Goal: Check status: Check status

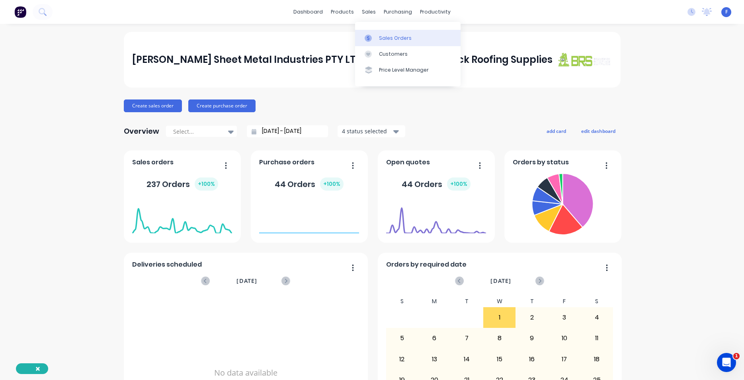
click at [379, 36] on div "Sales Orders" at bounding box center [395, 38] width 33 height 7
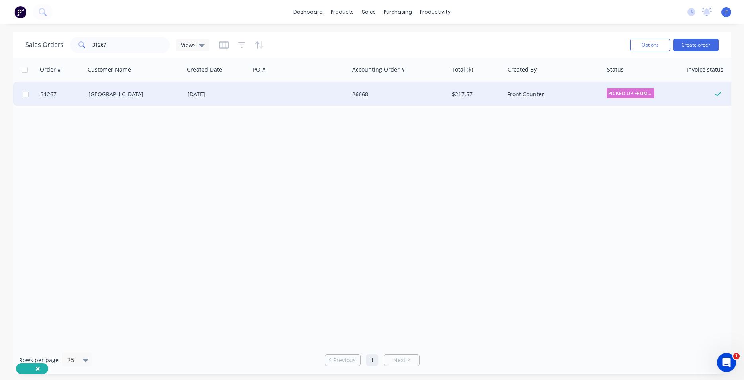
click at [296, 99] on div at bounding box center [299, 94] width 99 height 24
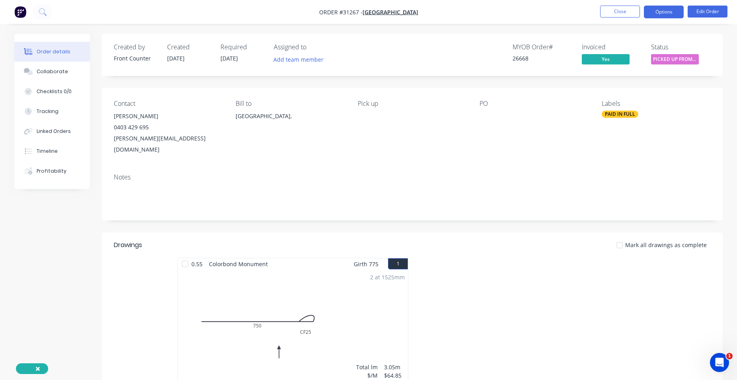
click at [668, 14] on button "Options" at bounding box center [664, 12] width 40 height 13
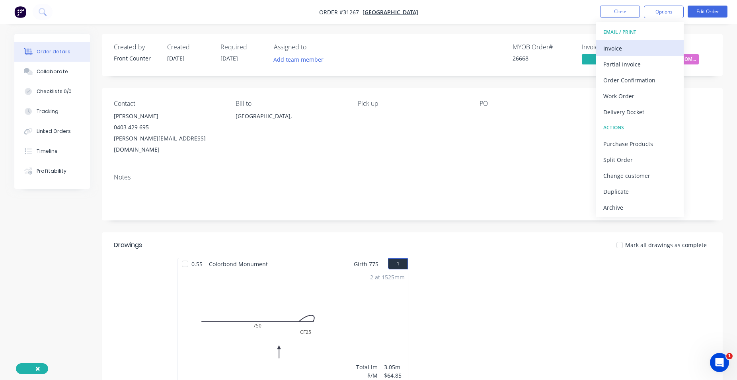
click at [643, 46] on div "Invoice" at bounding box center [639, 49] width 73 height 12
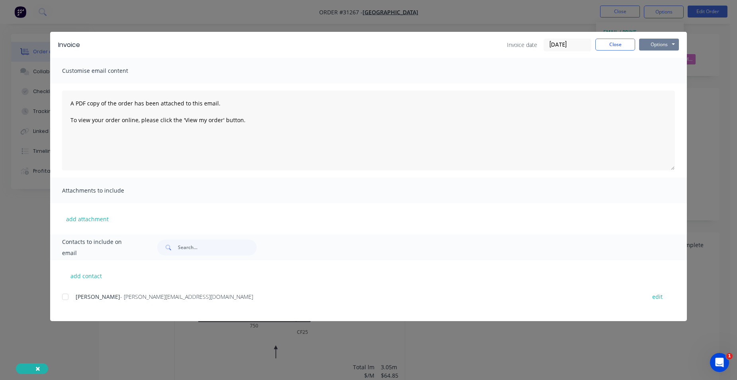
click at [672, 44] on button "Options" at bounding box center [659, 45] width 40 height 12
click at [672, 72] on button "Print" at bounding box center [664, 71] width 51 height 13
click at [623, 43] on button "Close" at bounding box center [615, 45] width 40 height 12
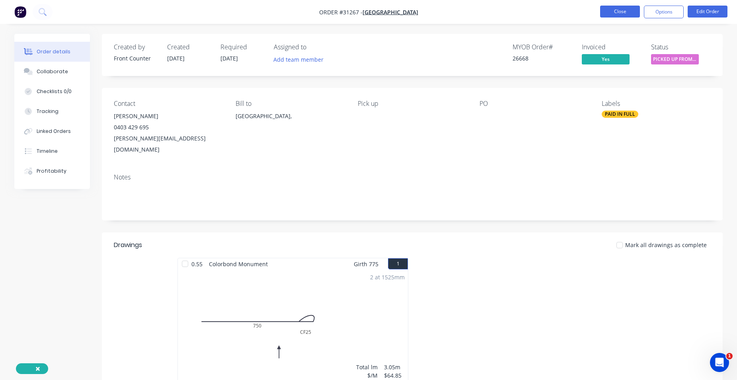
click at [611, 12] on button "Close" at bounding box center [620, 12] width 40 height 12
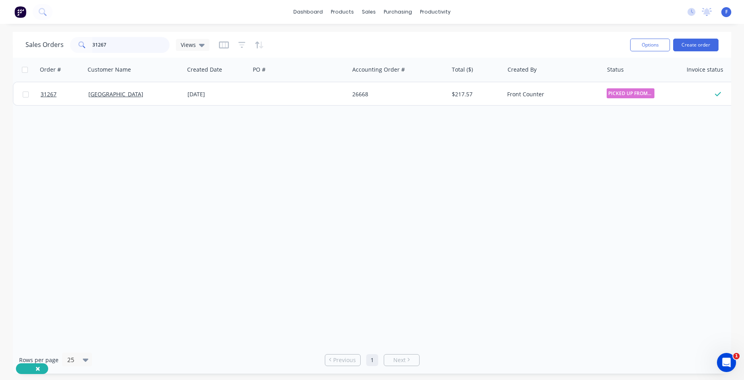
click at [123, 45] on input "31267" at bounding box center [131, 45] width 78 height 16
type input "3"
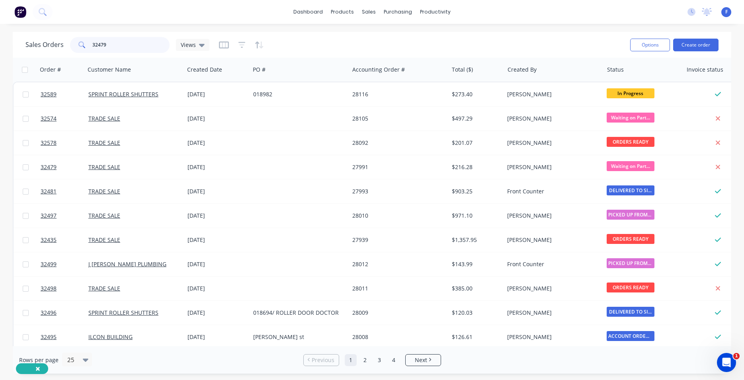
type input "32479"
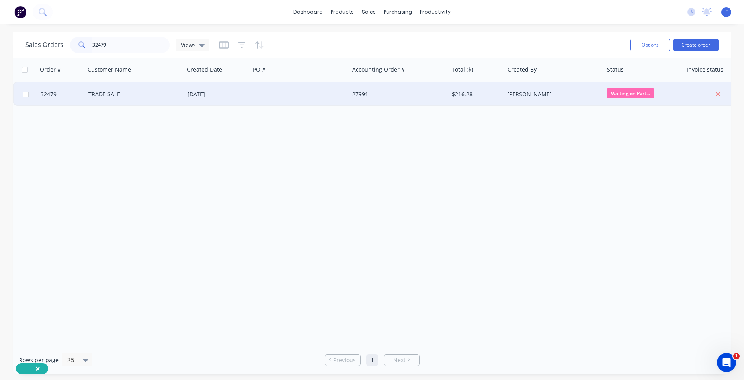
click at [396, 97] on div "27991" at bounding box center [396, 94] width 88 height 8
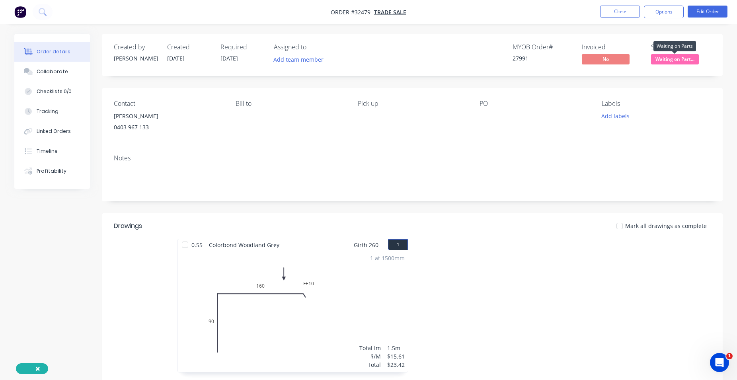
click at [677, 60] on span "Waiting on Part..." at bounding box center [675, 59] width 48 height 10
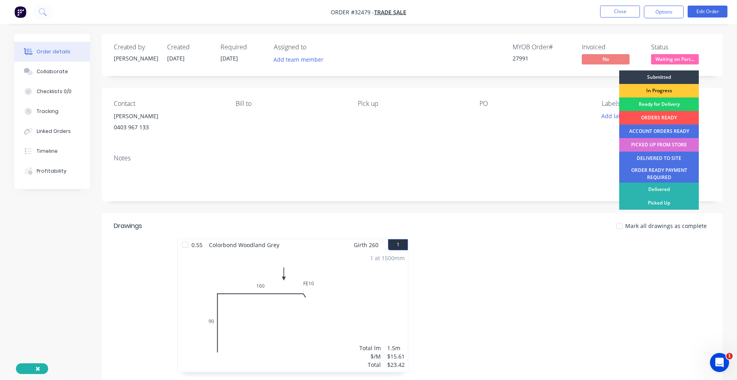
click at [663, 145] on div "PICKED UP FROM STORE" at bounding box center [659, 145] width 80 height 14
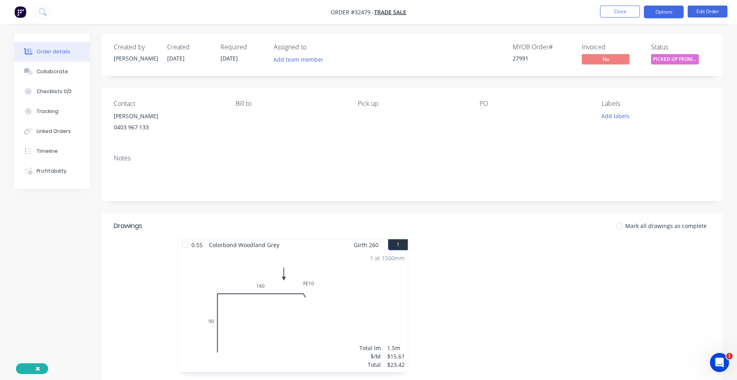
click at [668, 13] on button "Options" at bounding box center [664, 12] width 40 height 13
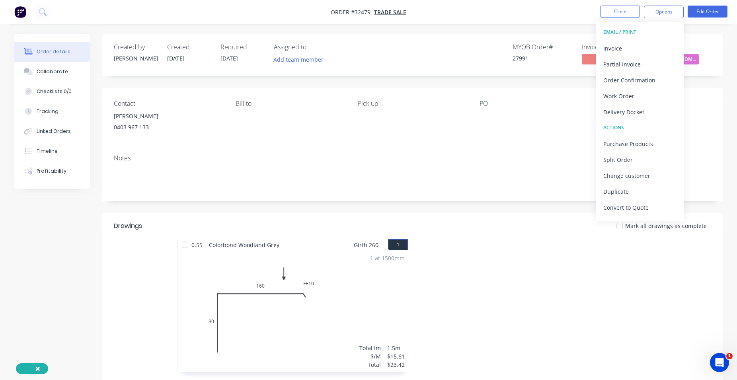
click at [549, 137] on div "Contact [PERSON_NAME] [PHONE_NUMBER] Bill to Pick up PO Labels Add labels" at bounding box center [412, 118] width 621 height 60
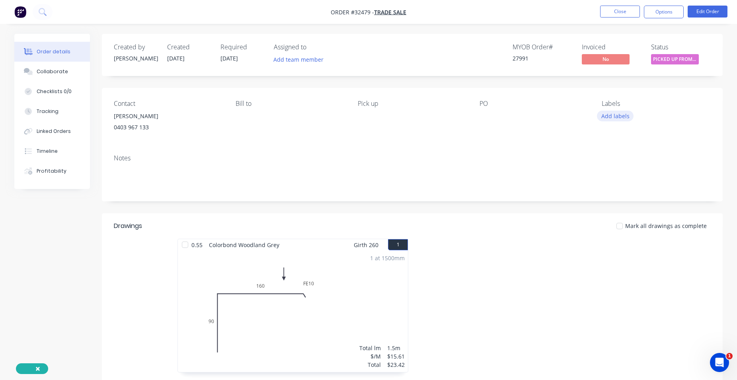
click at [621, 118] on button "Add labels" at bounding box center [615, 116] width 37 height 11
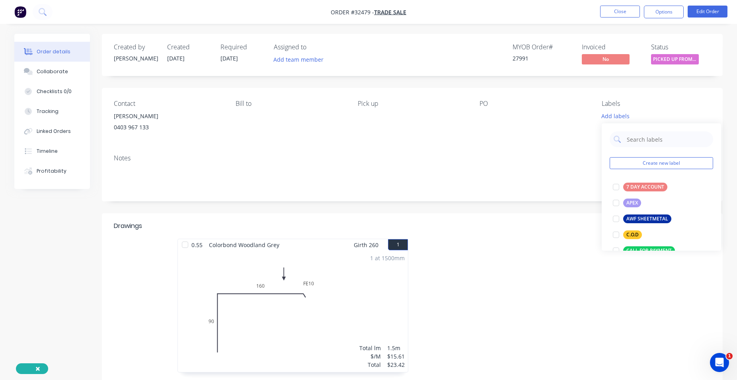
scroll to position [181, 0]
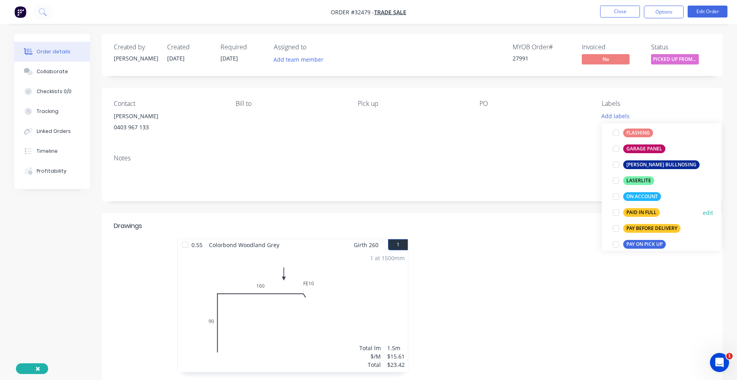
click at [649, 211] on div "PAID IN FULL" at bounding box center [641, 212] width 37 height 9
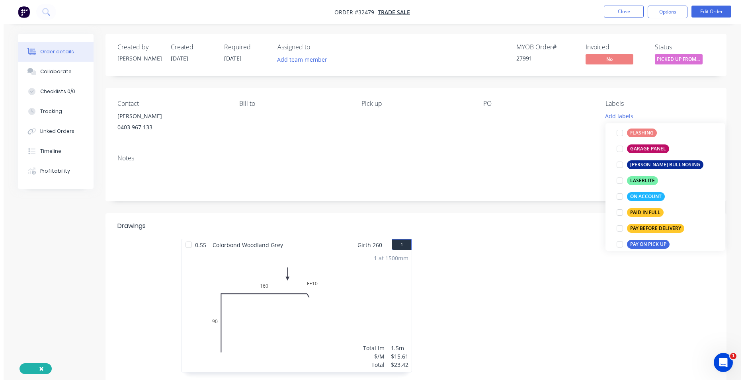
scroll to position [0, 0]
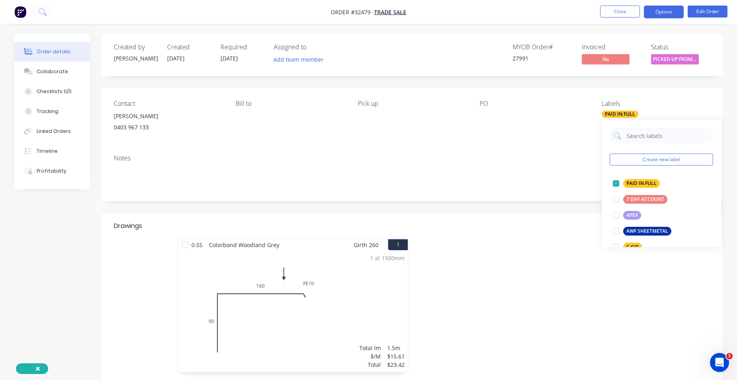
click at [659, 15] on button "Options" at bounding box center [664, 12] width 40 height 13
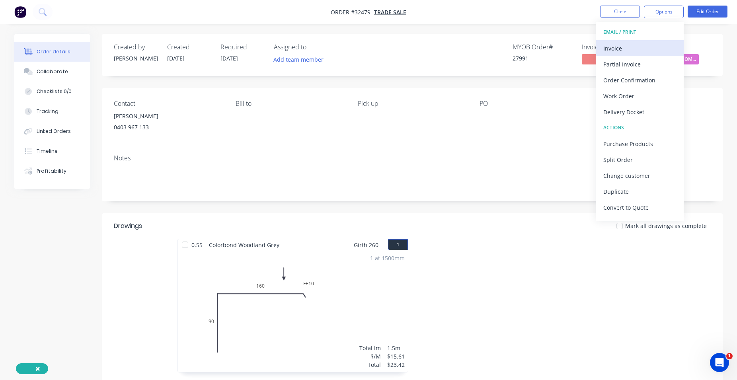
click at [644, 46] on div "Invoice" at bounding box center [639, 49] width 73 height 12
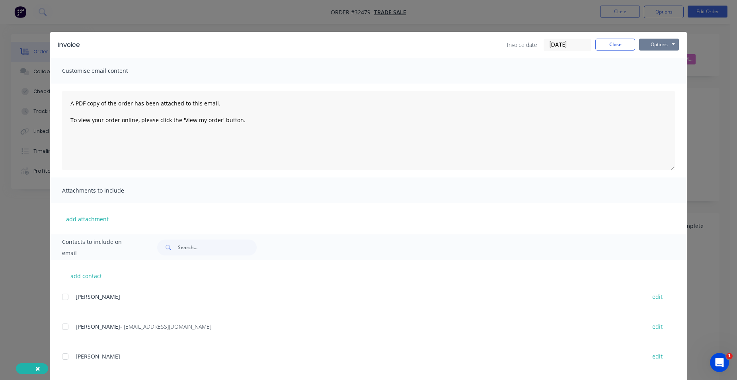
click at [658, 47] on button "Options" at bounding box center [659, 45] width 40 height 12
click at [664, 72] on button "Print" at bounding box center [664, 71] width 51 height 13
click at [603, 45] on button "Close" at bounding box center [615, 45] width 40 height 12
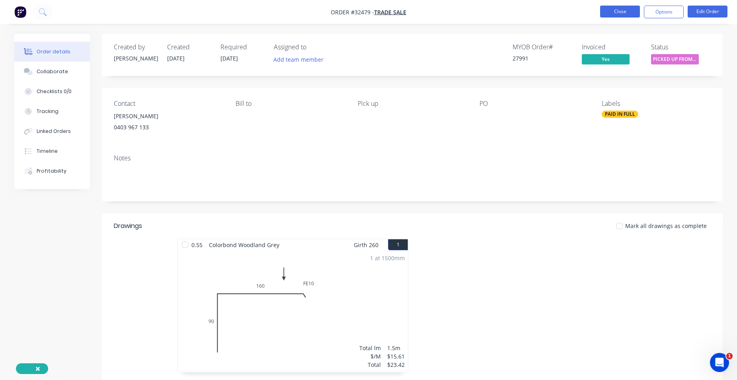
click at [619, 10] on button "Close" at bounding box center [620, 12] width 40 height 12
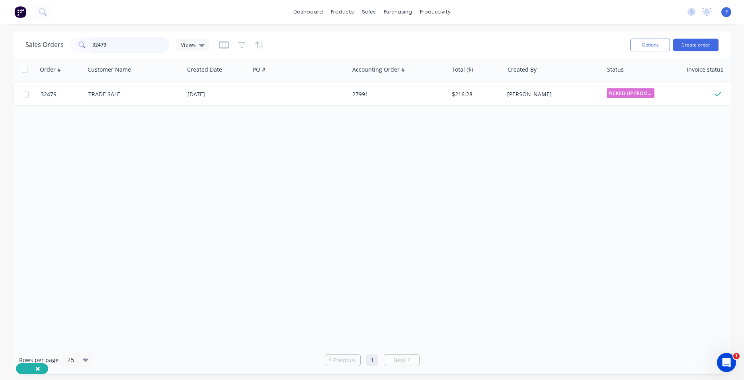
click at [125, 43] on input "32479" at bounding box center [131, 45] width 78 height 16
type input "3"
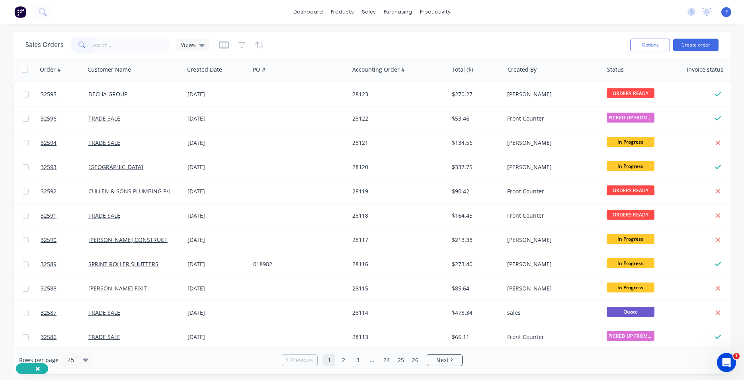
click at [18, 15] on img at bounding box center [20, 12] width 12 height 12
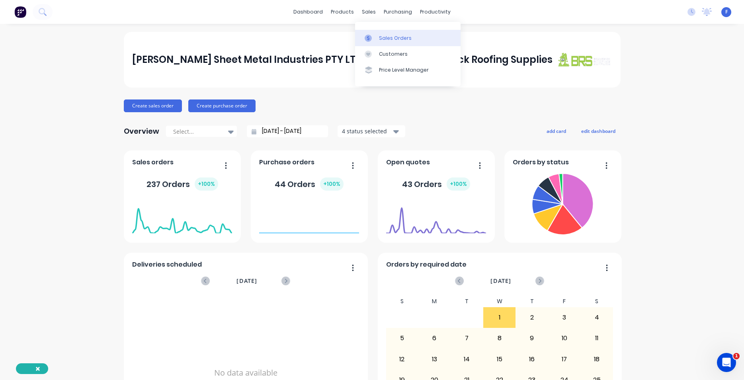
click at [394, 41] on link "Sales Orders" at bounding box center [407, 38] width 105 height 16
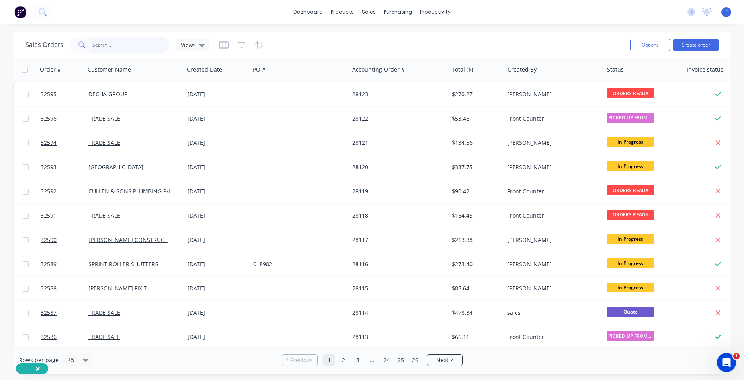
click at [109, 47] on input "text" at bounding box center [131, 45] width 78 height 16
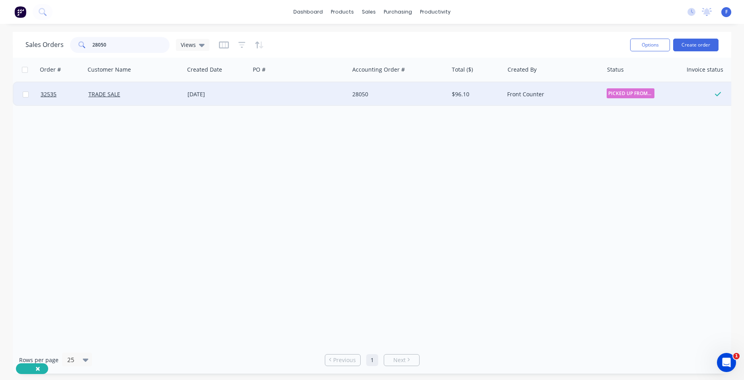
type input "28050"
click at [282, 92] on div at bounding box center [299, 94] width 99 height 24
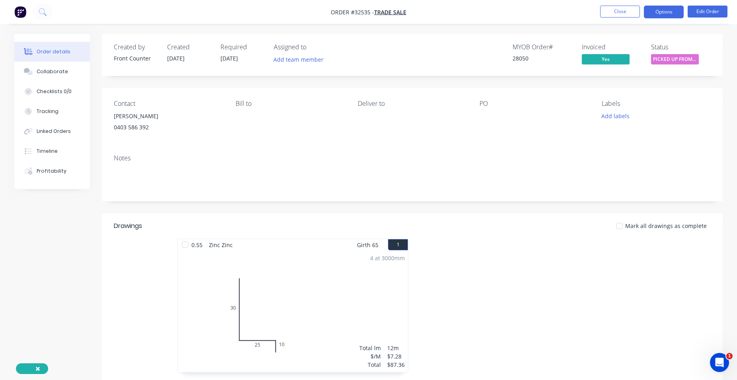
click at [658, 12] on button "Options" at bounding box center [664, 12] width 40 height 13
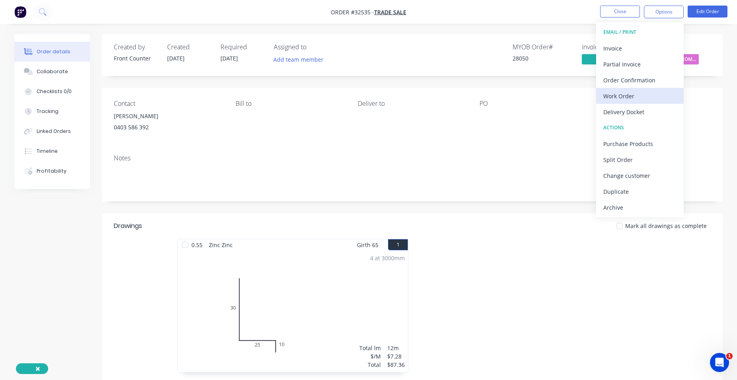
click at [621, 93] on div "Work Order" at bounding box center [639, 96] width 73 height 12
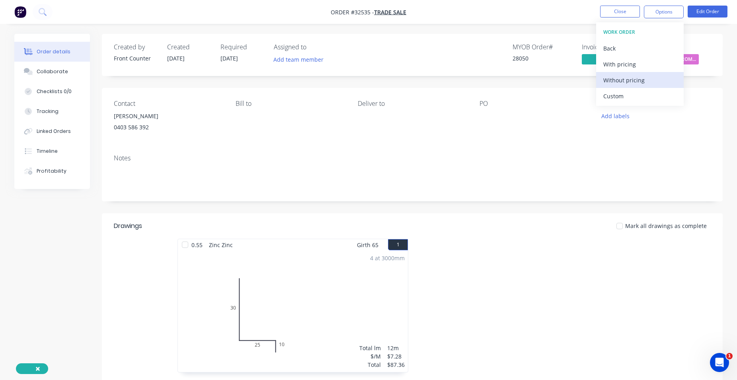
click at [633, 79] on div "Without pricing" at bounding box center [639, 80] width 73 height 12
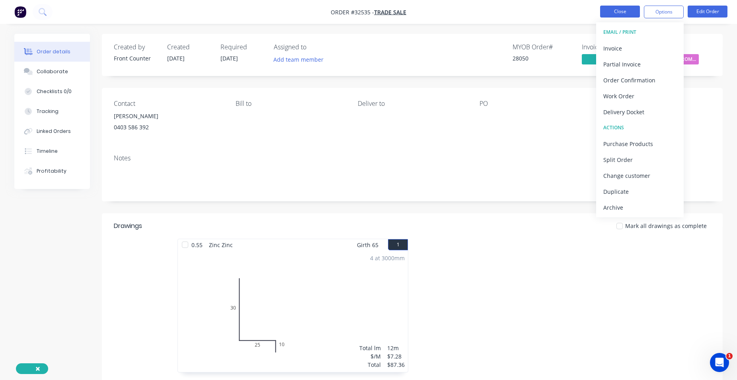
click at [624, 10] on button "Close" at bounding box center [620, 12] width 40 height 12
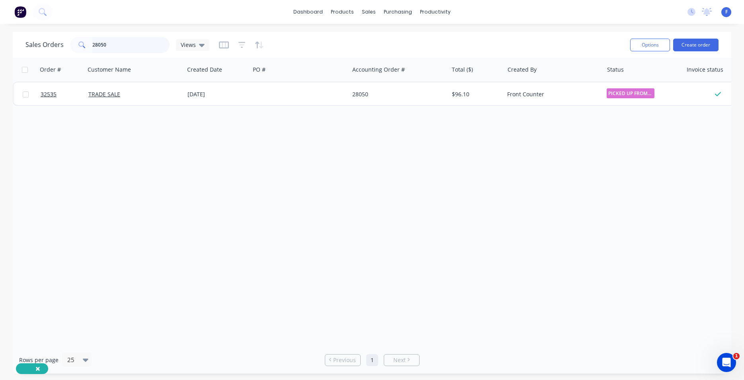
click at [150, 49] on input "28050" at bounding box center [131, 45] width 78 height 16
type input "2"
click at [17, 14] on img at bounding box center [20, 12] width 12 height 12
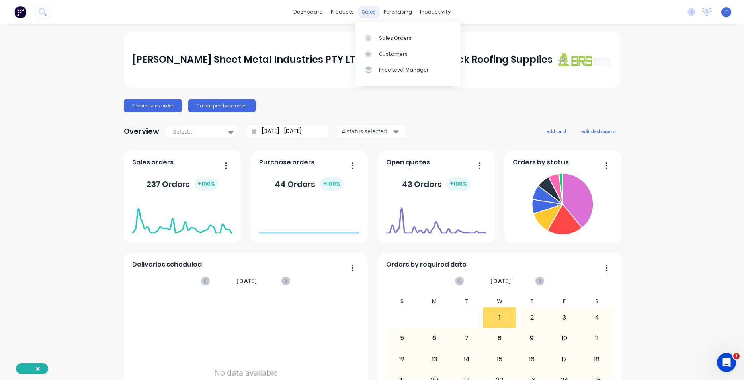
click at [369, 13] on div "sales" at bounding box center [369, 12] width 22 height 12
click at [400, 39] on div "Sales Orders" at bounding box center [395, 38] width 33 height 7
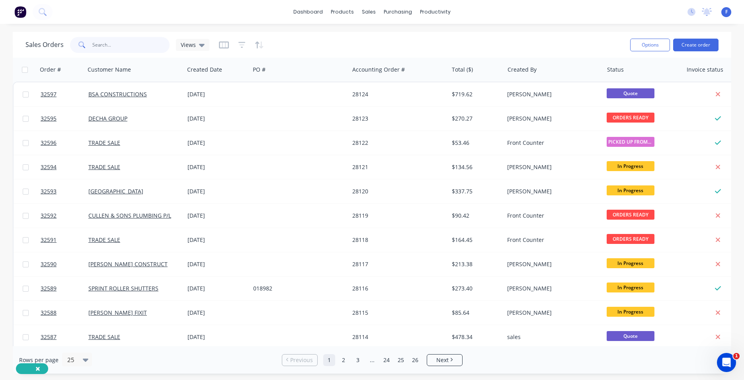
click at [111, 48] on input "text" at bounding box center [131, 45] width 78 height 16
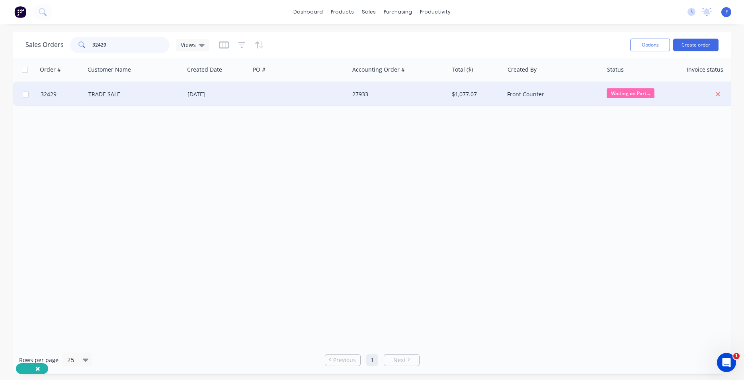
type input "32429"
click at [355, 95] on div "27933" at bounding box center [396, 94] width 88 height 8
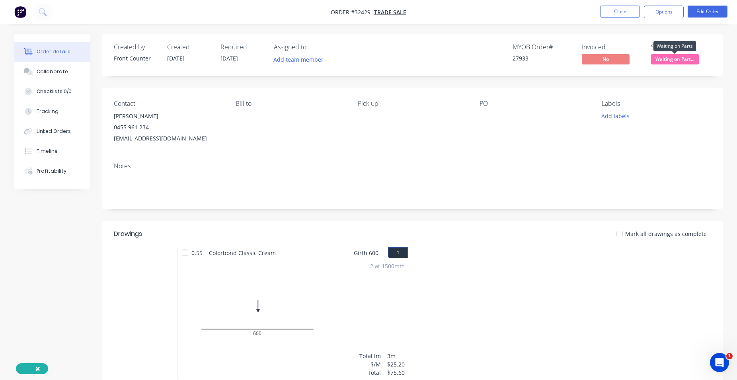
click at [664, 60] on span "Waiting on Part..." at bounding box center [675, 59] width 48 height 10
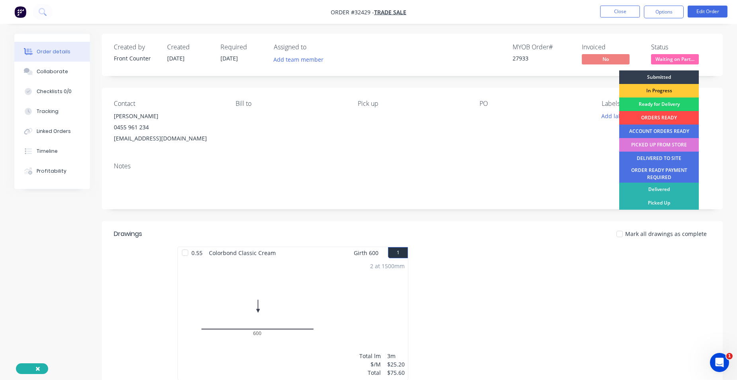
click at [667, 119] on div "ORDERS READY" at bounding box center [659, 118] width 80 height 14
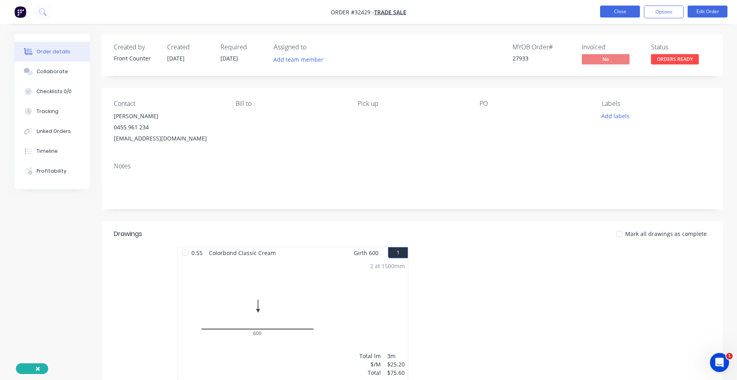
click at [614, 10] on button "Close" at bounding box center [620, 12] width 40 height 12
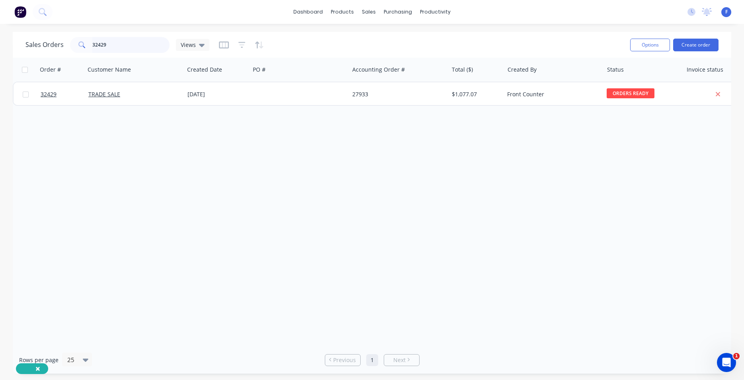
click at [120, 43] on input "32429" at bounding box center [131, 45] width 78 height 16
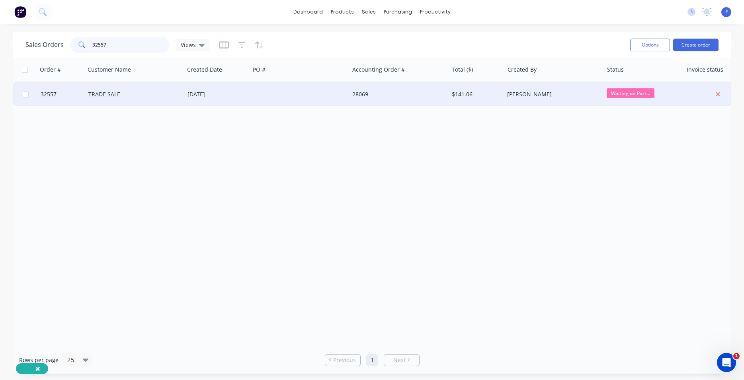
type input "32557"
click at [437, 93] on div "28069" at bounding box center [396, 94] width 88 height 8
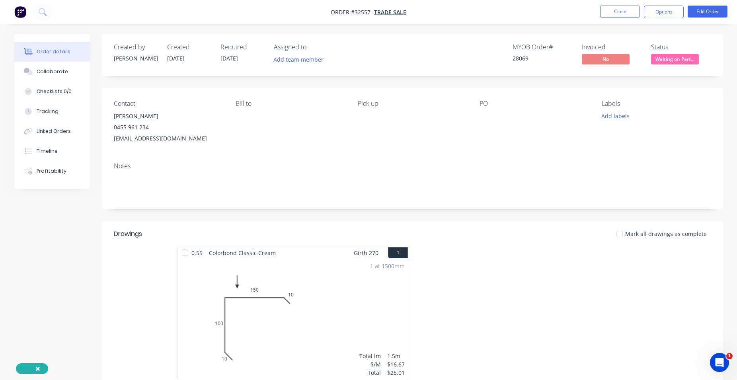
click at [681, 60] on span "Waiting on Part..." at bounding box center [675, 59] width 48 height 10
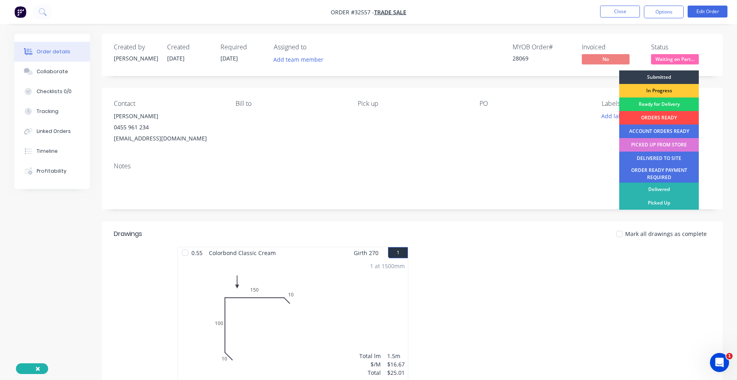
click at [666, 116] on div "ORDERS READY" at bounding box center [659, 118] width 80 height 14
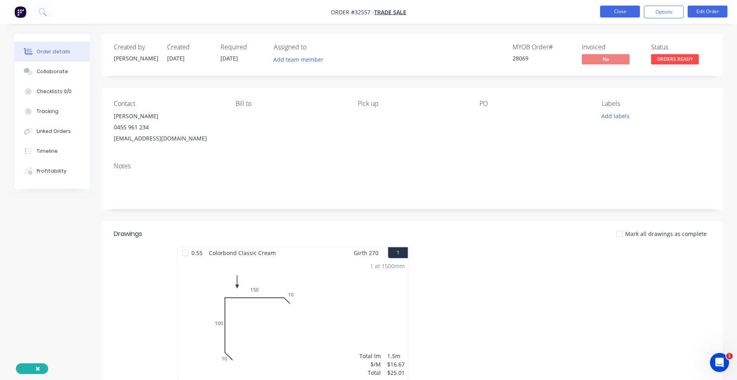
click at [614, 10] on button "Close" at bounding box center [620, 12] width 40 height 12
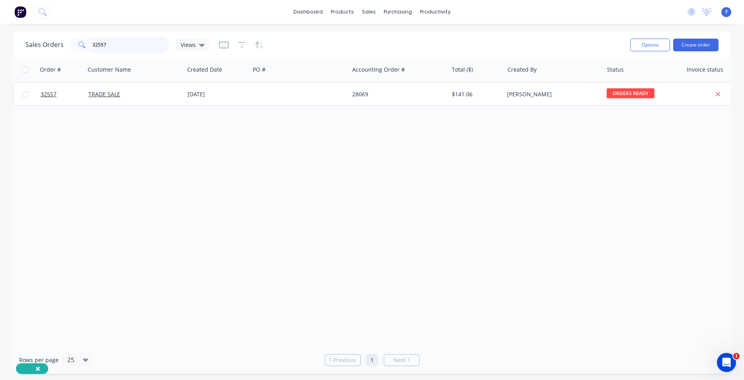
click at [134, 39] on input "32557" at bounding box center [131, 45] width 78 height 16
type input "3"
